Goal: Entertainment & Leisure: Consume media (video, audio)

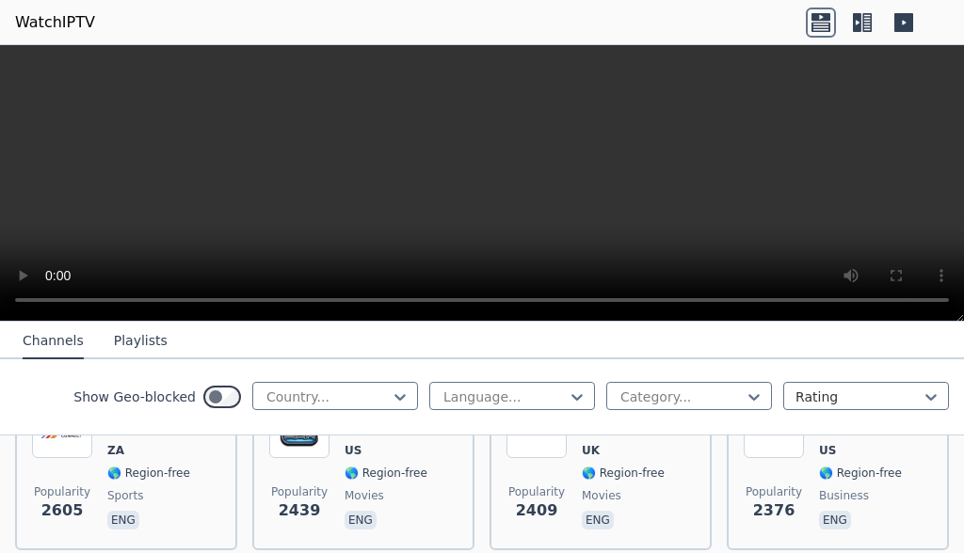
scroll to position [1023, 0]
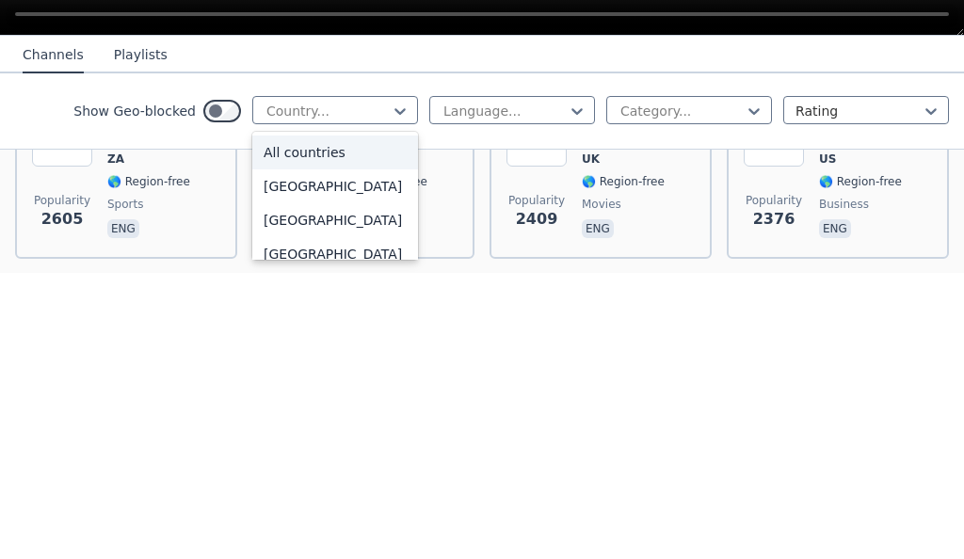
type input "*"
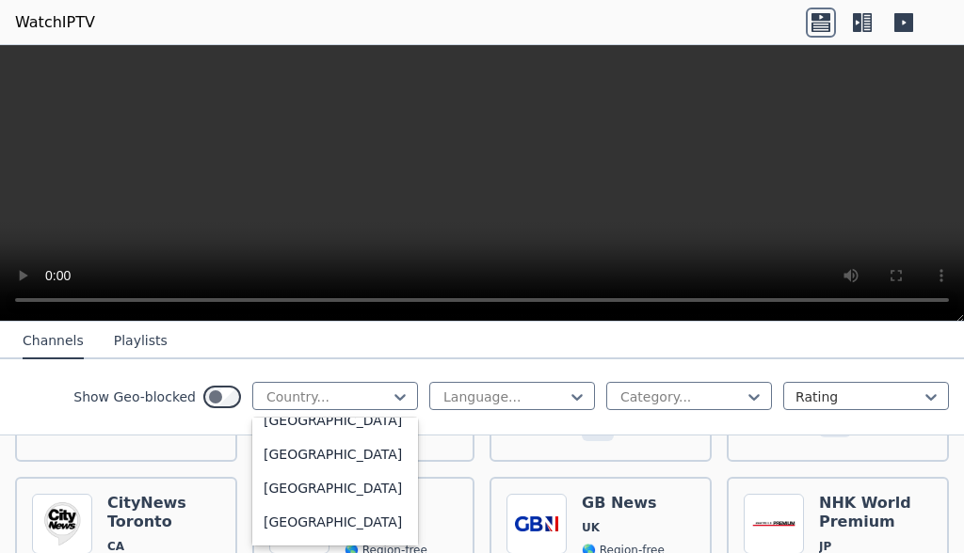
scroll to position [1070, 0]
click at [334, 503] on div "[GEOGRAPHIC_DATA]" at bounding box center [335, 487] width 166 height 34
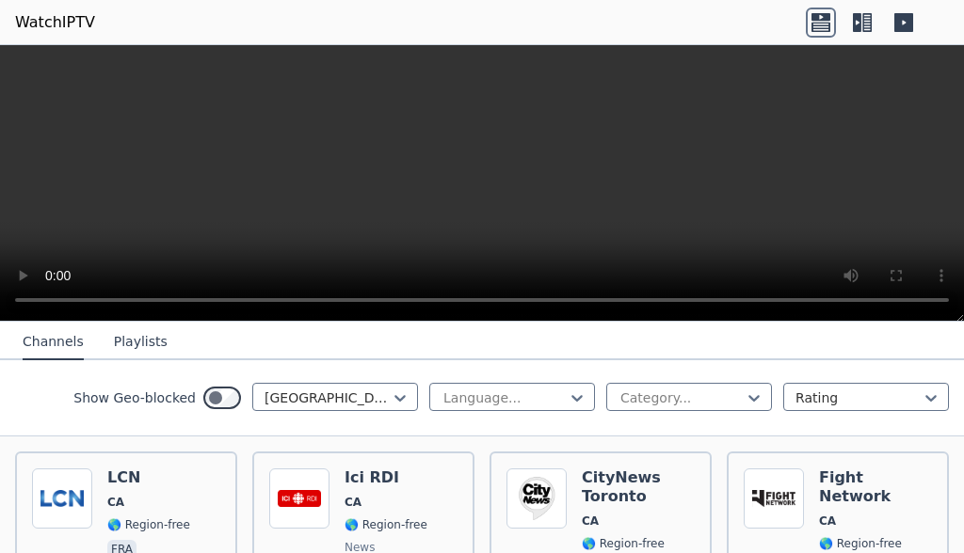
scroll to position [184, 0]
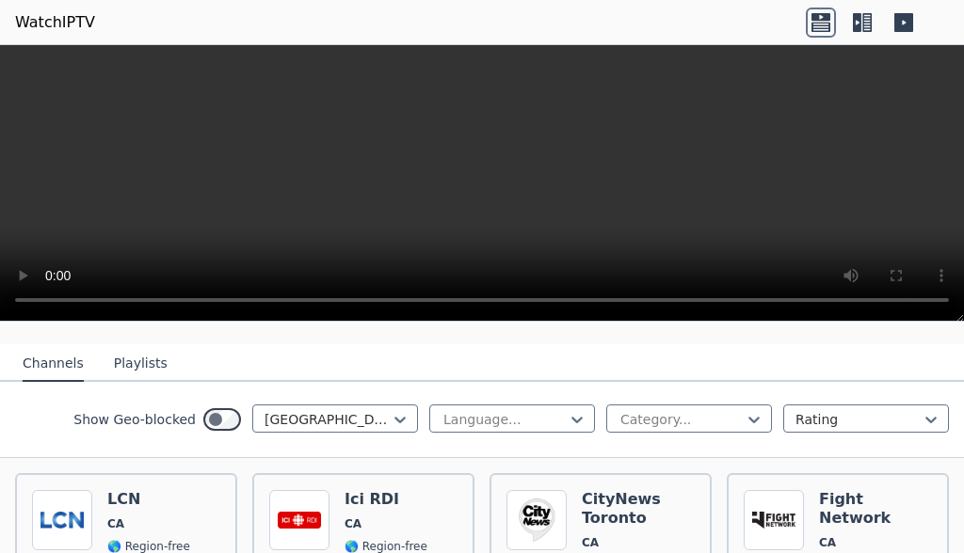
click at [182, 515] on div "LCN CA 🌎 Region-free fra" at bounding box center [148, 558] width 83 height 136
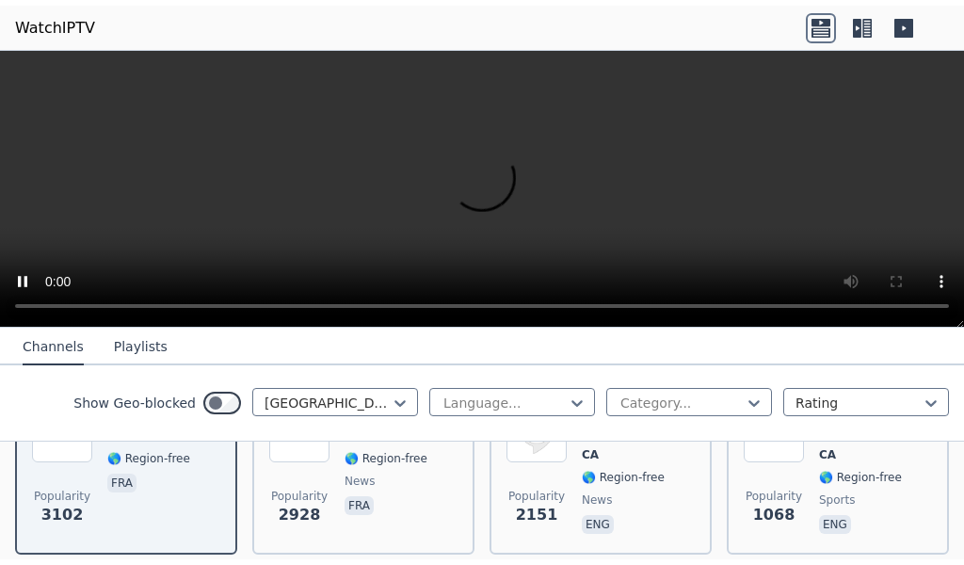
scroll to position [288, 0]
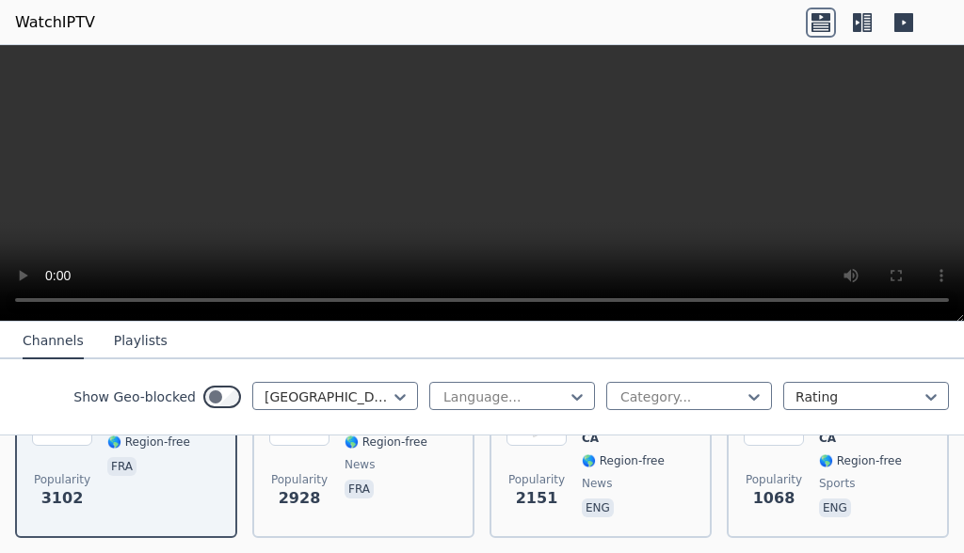
click at [691, 142] on video at bounding box center [482, 183] width 964 height 277
click at [623, 172] on video at bounding box center [482, 183] width 964 height 277
click at [910, 296] on video at bounding box center [482, 183] width 964 height 277
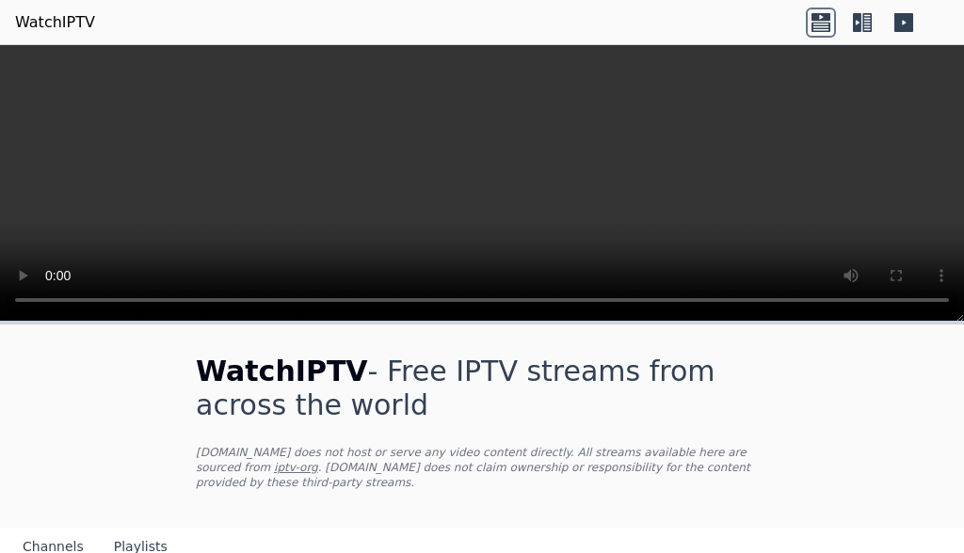
click at [141, 540] on button "Playlists" at bounding box center [141, 548] width 54 height 36
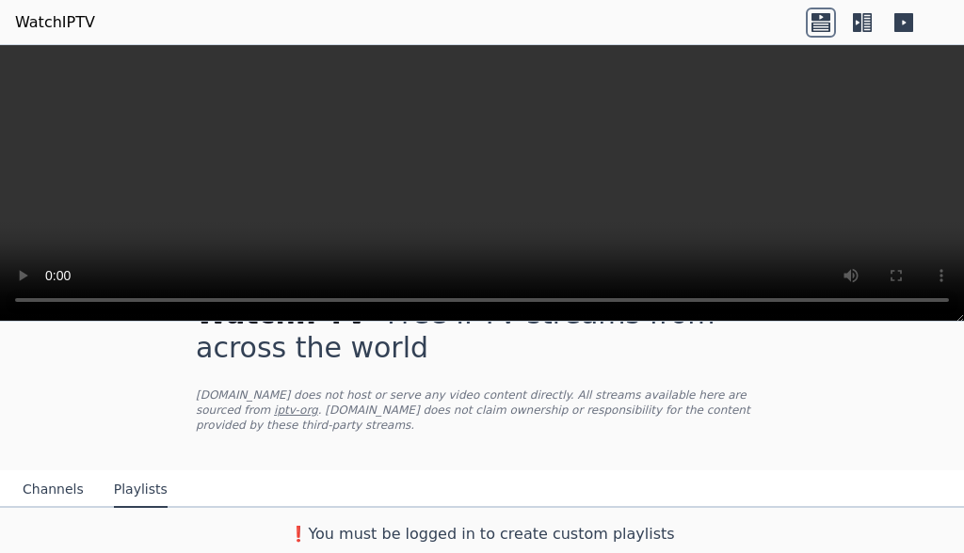
scroll to position [57, 0]
click at [146, 502] on button "Playlists" at bounding box center [141, 490] width 54 height 36
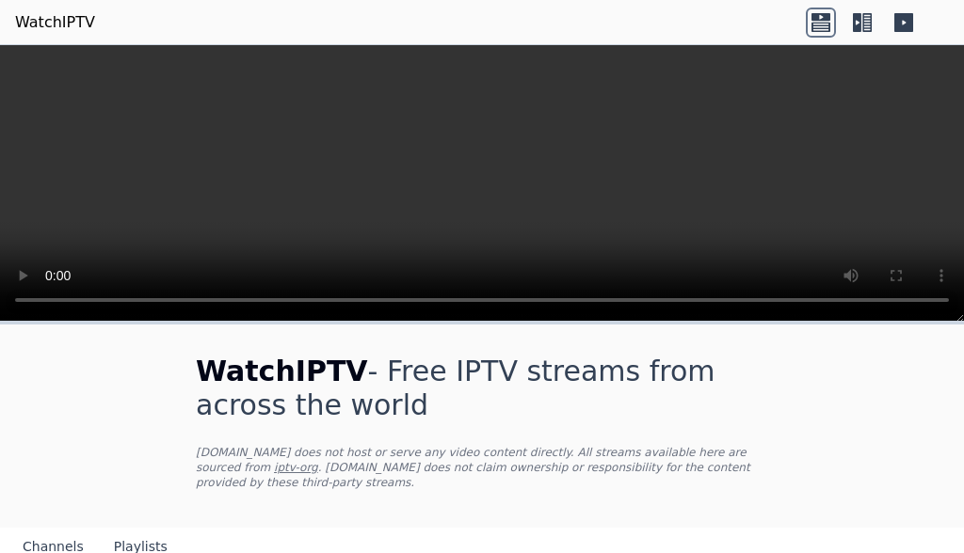
scroll to position [0, 0]
click at [143, 545] on button "Playlists" at bounding box center [141, 548] width 54 height 36
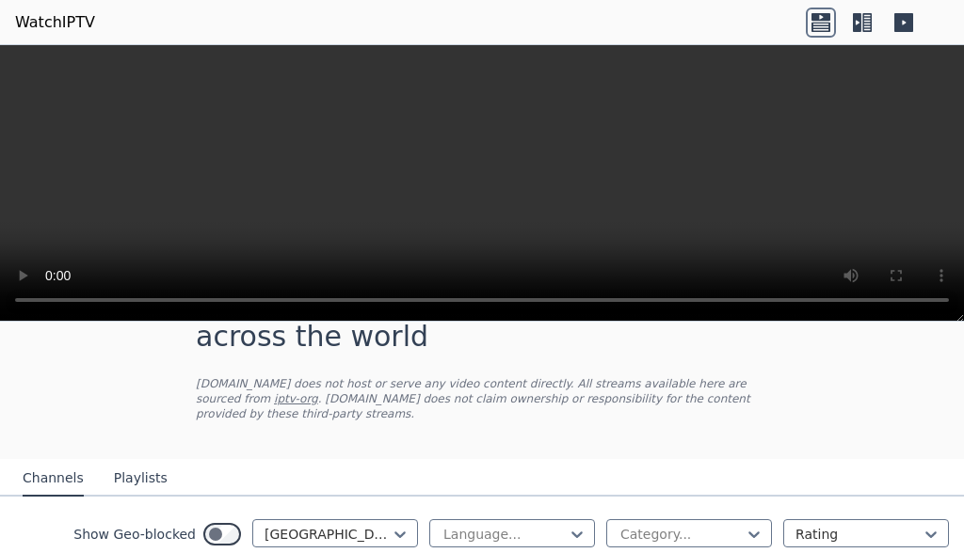
click at [145, 494] on button "Playlists" at bounding box center [141, 479] width 54 height 36
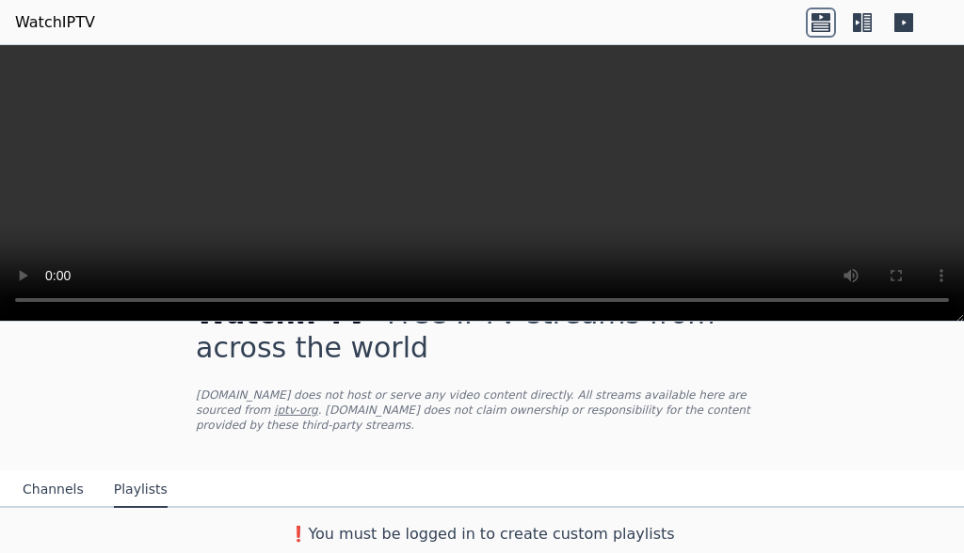
click at [910, 24] on icon at bounding box center [903, 22] width 19 height 19
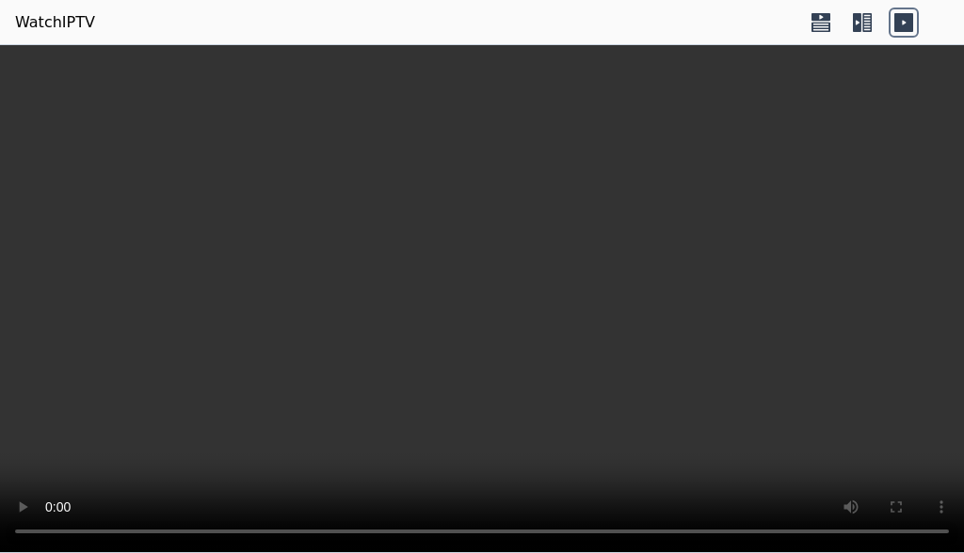
click at [823, 30] on icon at bounding box center [821, 23] width 30 height 30
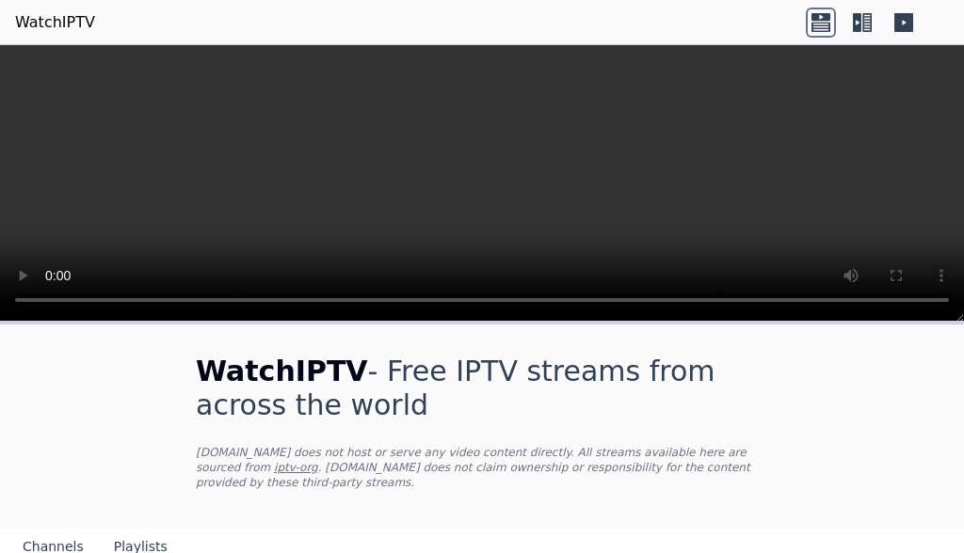
click at [863, 24] on icon at bounding box center [866, 22] width 9 height 19
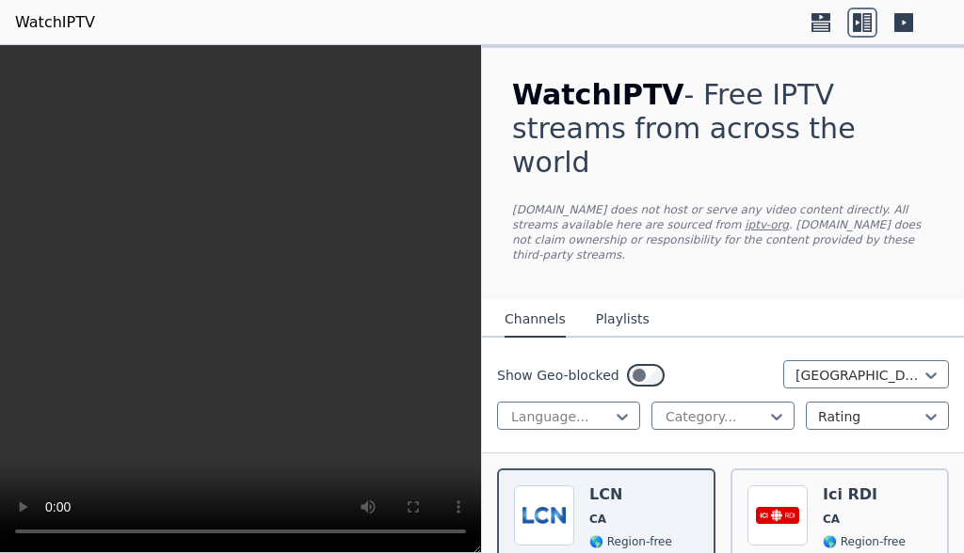
scroll to position [0, 0]
click at [744, 218] on link "iptv-org" at bounding box center [766, 224] width 44 height 13
